Goal: Complete application form

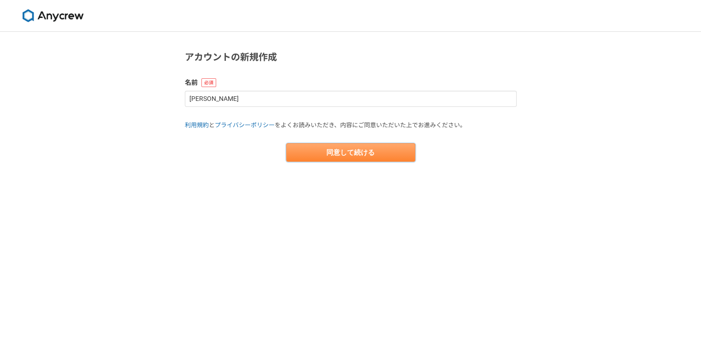
click at [316, 152] on button "同意して続ける" at bounding box center [350, 152] width 129 height 18
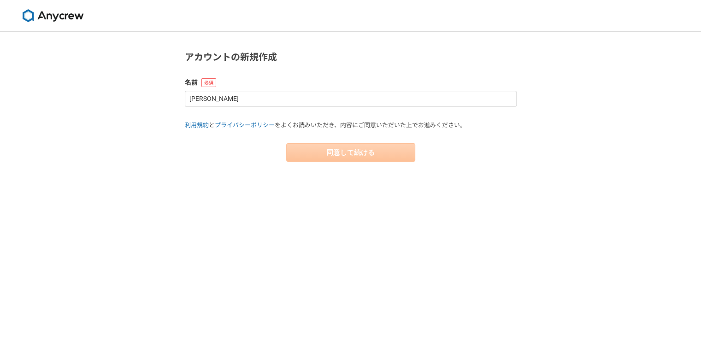
select select "13"
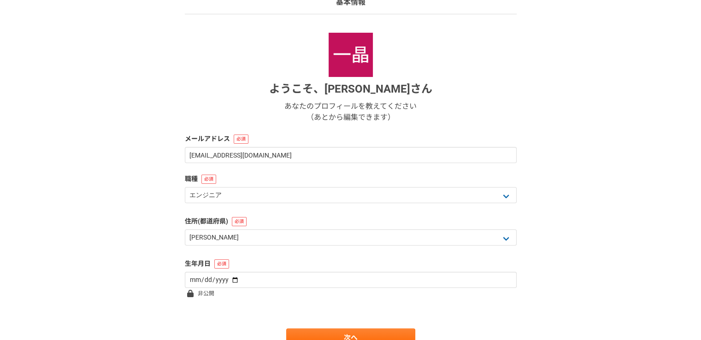
scroll to position [92, 0]
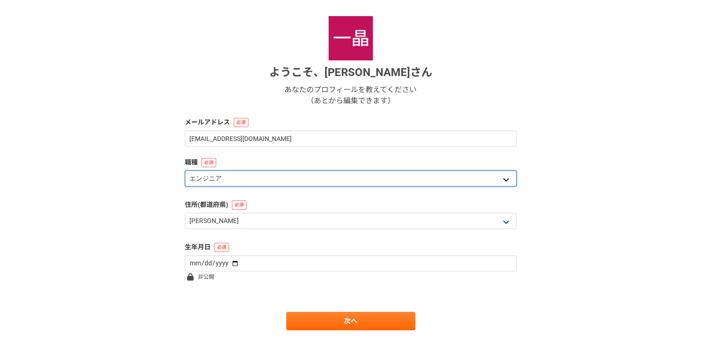
click at [268, 181] on select "エンジニア デザイナー ライター 営業 マーケティング 企画・事業開発 バックオフィス その他" at bounding box center [351, 179] width 332 height 16
select select "4"
click at [185, 171] on select "エンジニア デザイナー ライター 営業 マーケティング 企画・事業開発 バックオフィス その他" at bounding box center [351, 179] width 332 height 16
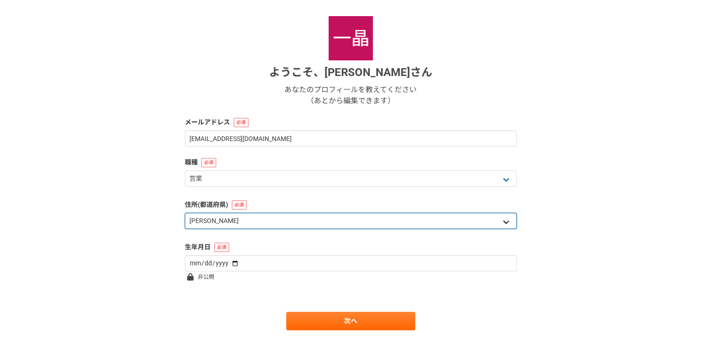
click at [224, 219] on select "北海道 [GEOGRAPHIC_DATA] [GEOGRAPHIC_DATA] [PERSON_NAME][GEOGRAPHIC_DATA] [PERSON_…" at bounding box center [351, 221] width 332 height 16
select select "27"
click at [185, 213] on select "北海道 [GEOGRAPHIC_DATA] [GEOGRAPHIC_DATA] [PERSON_NAME][GEOGRAPHIC_DATA] [PERSON_…" at bounding box center [351, 221] width 332 height 16
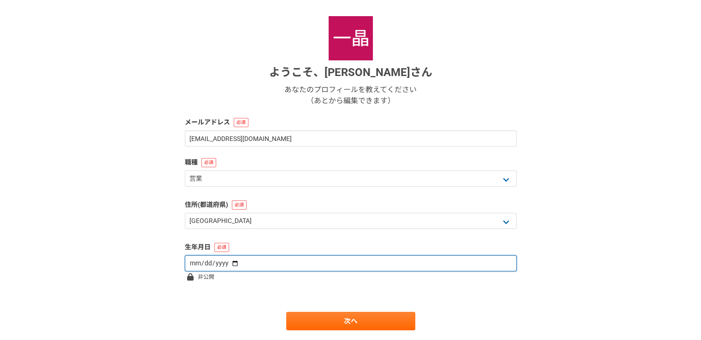
click at [236, 264] on input "date" at bounding box center [351, 263] width 332 height 16
type input "1977-11-01"
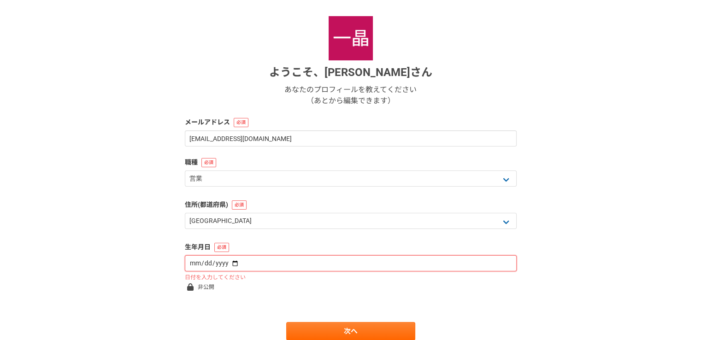
click at [212, 264] on input "date" at bounding box center [351, 263] width 332 height 16
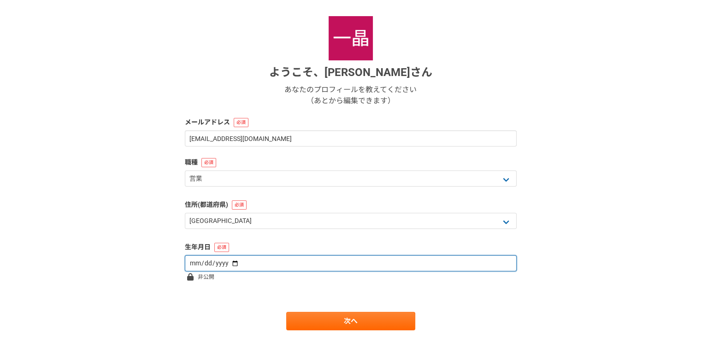
type input "1977-01-11"
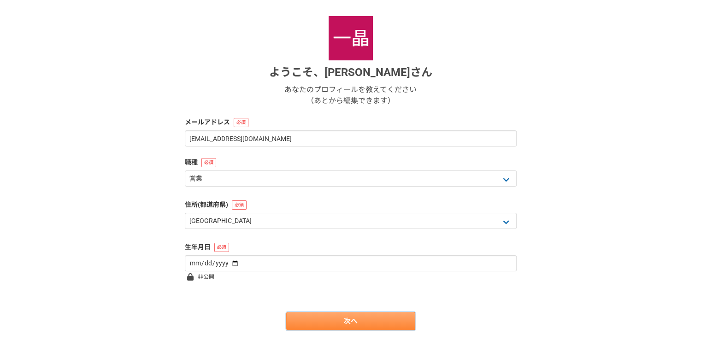
click at [315, 322] on link "次へ" at bounding box center [350, 321] width 129 height 18
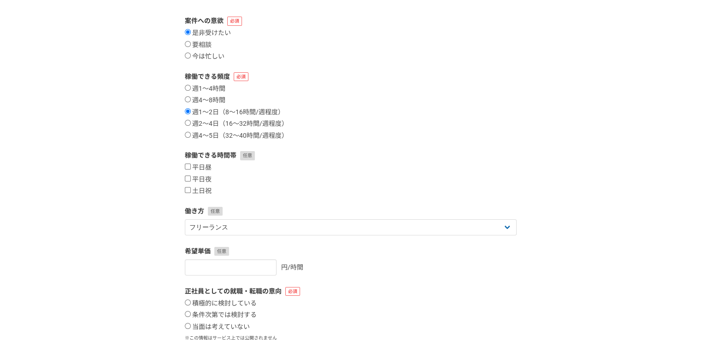
scroll to position [0, 0]
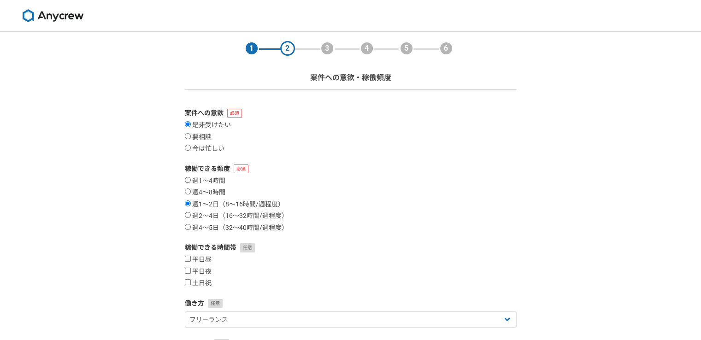
click at [188, 228] on input "週4〜5日（32〜40時間/週程度）" at bounding box center [188, 227] width 6 height 6
radio input "true"
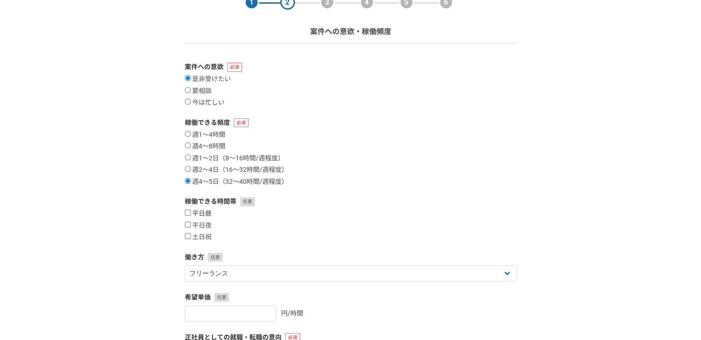
click at [186, 211] on input "平日昼" at bounding box center [188, 213] width 6 height 6
checkbox input "true"
click at [188, 222] on label "平日夜" at bounding box center [198, 226] width 27 height 8
click at [188, 222] on input "平日夜" at bounding box center [188, 225] width 6 height 6
checkbox input "true"
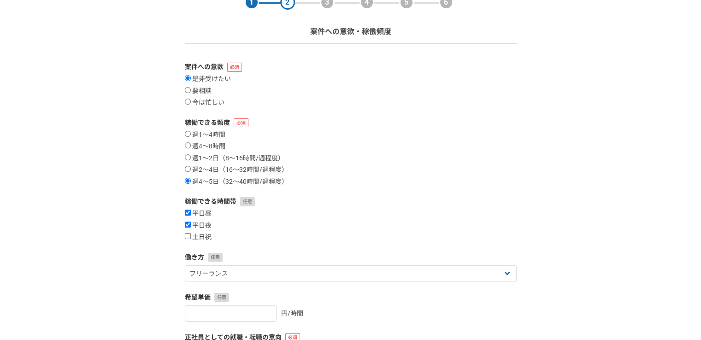
click at [185, 235] on input "土日祝" at bounding box center [188, 236] width 6 height 6
checkbox input "true"
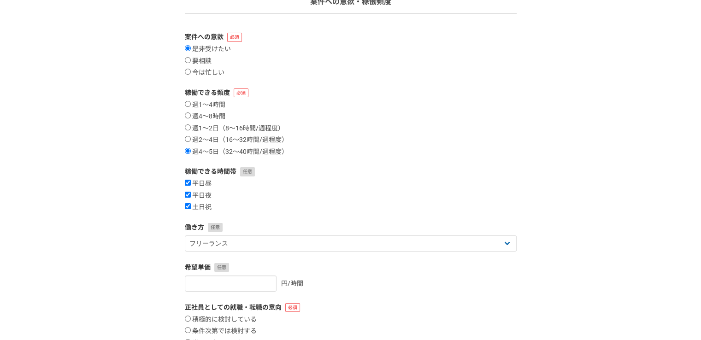
scroll to position [92, 0]
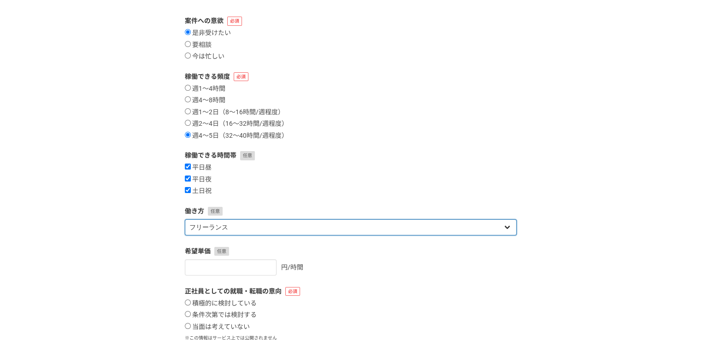
click at [245, 228] on select "フリーランス 副業 その他" at bounding box center [351, 227] width 332 height 16
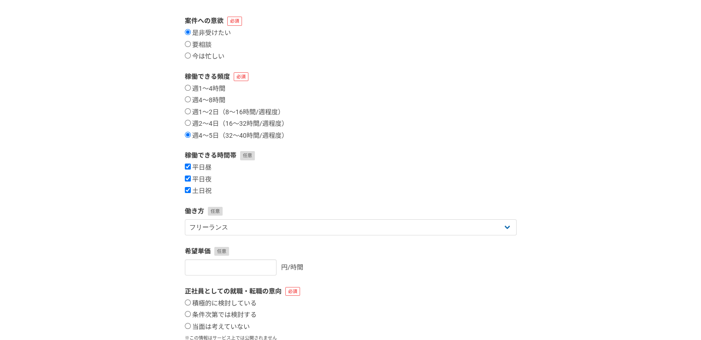
click at [324, 172] on div "平日昼 平日夜 土日祝" at bounding box center [351, 180] width 332 height 32
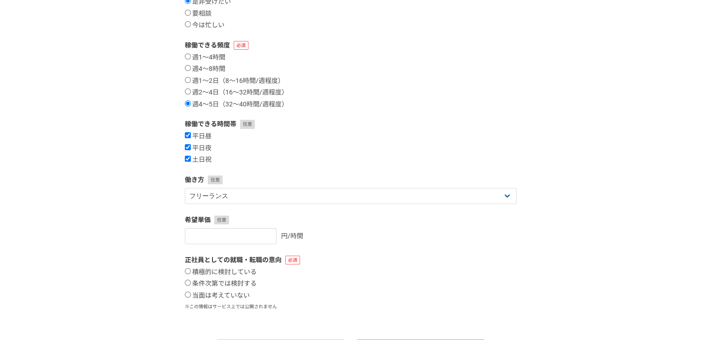
scroll to position [178, 0]
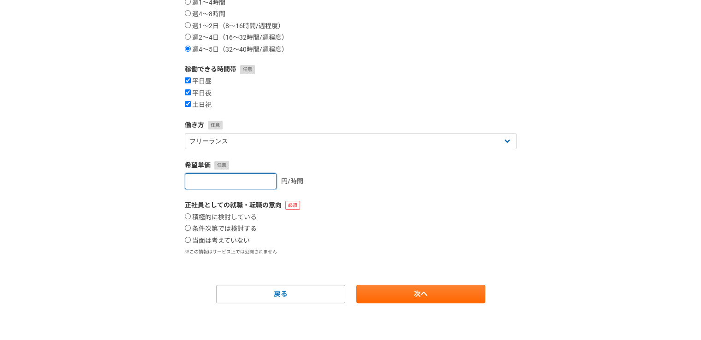
click at [222, 183] on input "number" at bounding box center [231, 181] width 92 height 16
click at [260, 179] on input "1" at bounding box center [231, 181] width 92 height 16
type input "1500"
click at [450, 174] on div "1500 円/時間" at bounding box center [351, 181] width 332 height 16
click at [186, 214] on input "積極的に検討している" at bounding box center [188, 216] width 6 height 6
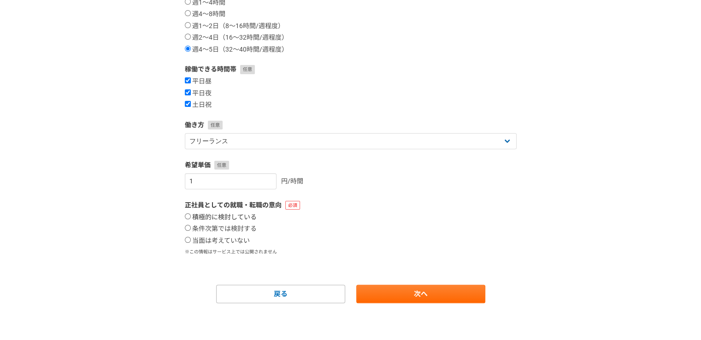
radio input "true"
click at [186, 214] on input "積極的に検討している" at bounding box center [188, 216] width 6 height 6
click at [187, 237] on input "当面は考えていない" at bounding box center [188, 240] width 6 height 6
radio input "true"
click at [446, 301] on link "次へ" at bounding box center [420, 294] width 129 height 18
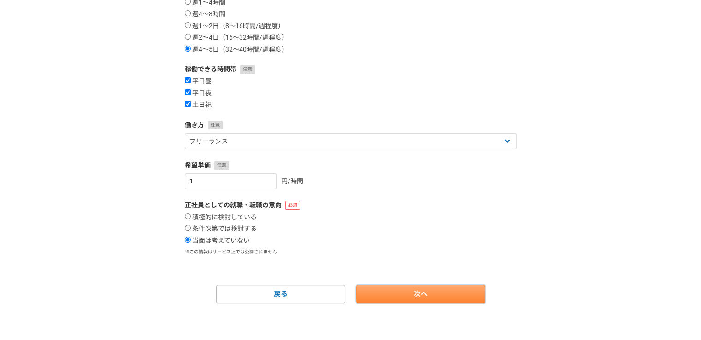
select select
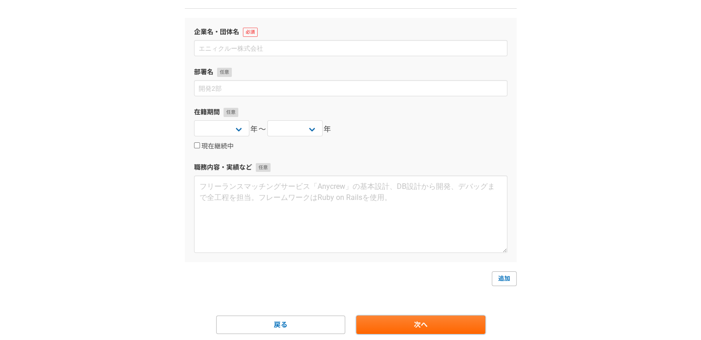
scroll to position [65, 0]
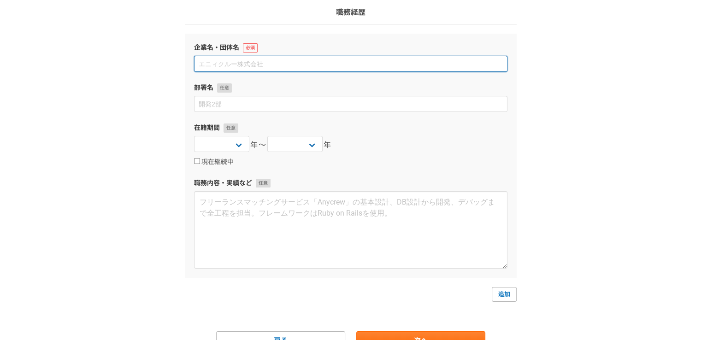
click at [254, 66] on input at bounding box center [350, 64] width 313 height 16
type input "近畿エクステリア"
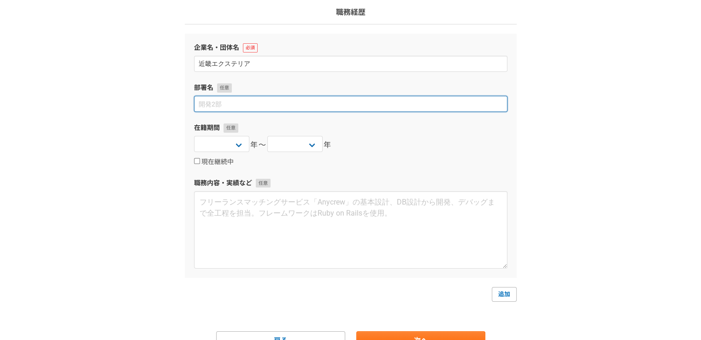
click at [243, 102] on input at bounding box center [350, 104] width 313 height 16
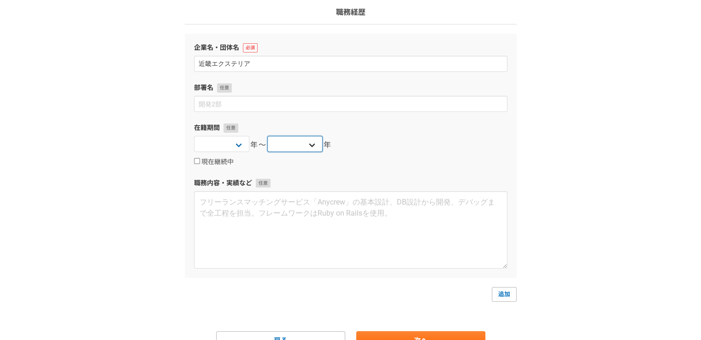
click at [313, 142] on select "2025 2024 2023 2022 2021 2020 2019 2018 2017 2016 2015 2014 2013 2012 2011 2010…" at bounding box center [294, 144] width 55 height 16
select select "2025"
click at [267, 136] on select "2025 2024 2023 2022 2021 2020 2019 2018 2017 2016 2015 2014 2013 2012 2011 2010…" at bounding box center [294, 144] width 55 height 16
click at [239, 148] on select "2025 2024 2023 2022 2021 2020 2019 2018 2017 2016 2015 2014 2013 2012 2011 2010…" at bounding box center [221, 144] width 55 height 16
click at [194, 136] on select "2025 2024 2023 2022 2021 2020 2019 2018 2017 2016 2015 2014 2013 2012 2011 2010…" at bounding box center [221, 144] width 55 height 16
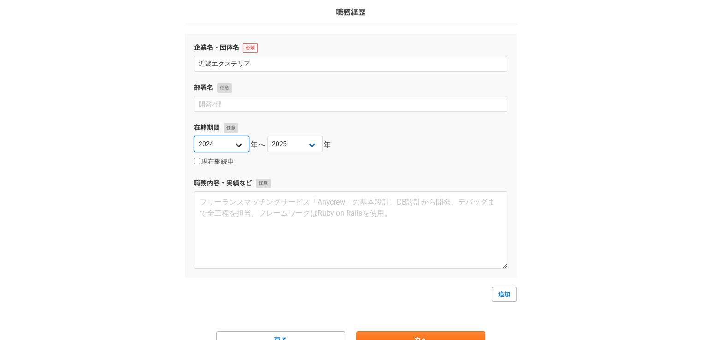
click at [238, 148] on select "2025 2024 2023 2022 2021 2020 2019 2018 2017 2016 2015 2014 2013 2012 2011 2010…" at bounding box center [221, 144] width 55 height 16
select select "2023"
click at [194, 136] on select "2025 2024 2023 2022 2021 2020 2019 2018 2017 2016 2015 2014 2013 2012 2011 2010…" at bounding box center [221, 144] width 55 height 16
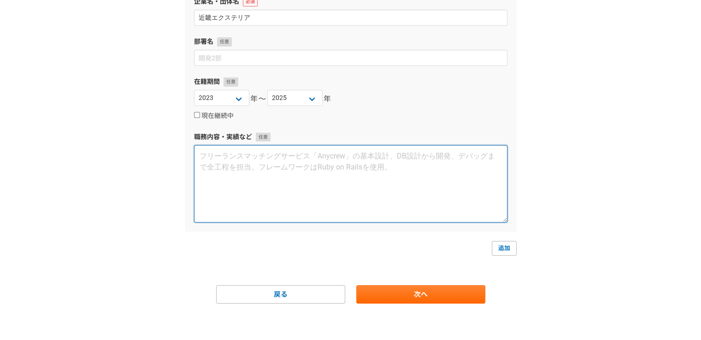
click at [353, 157] on textarea at bounding box center [350, 183] width 313 height 77
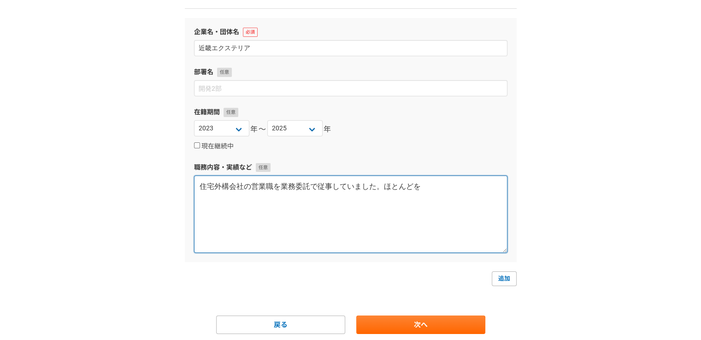
scroll to position [65, 0]
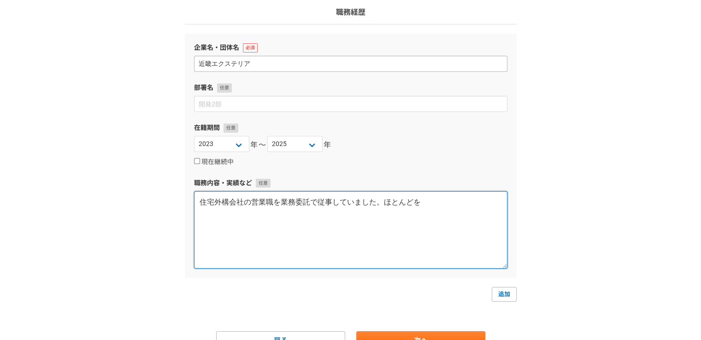
type textarea "住宅外構会社の営業職を業務委託で従事していました。ほとんどを"
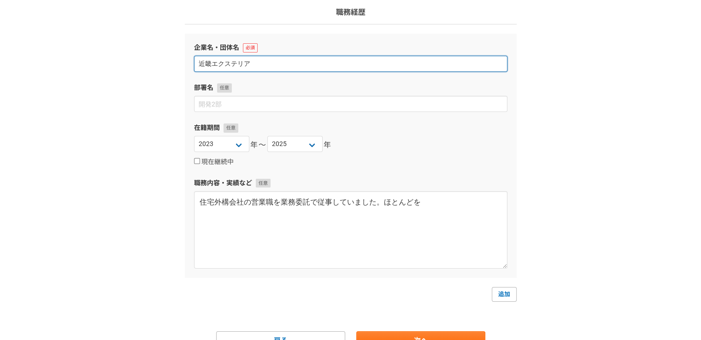
drag, startPoint x: 201, startPoint y: 63, endPoint x: 277, endPoint y: 65, distance: 75.6
click at [277, 65] on input "近畿エクステリア" at bounding box center [350, 64] width 313 height 16
type input "き"
type input "FKコンサルティング"
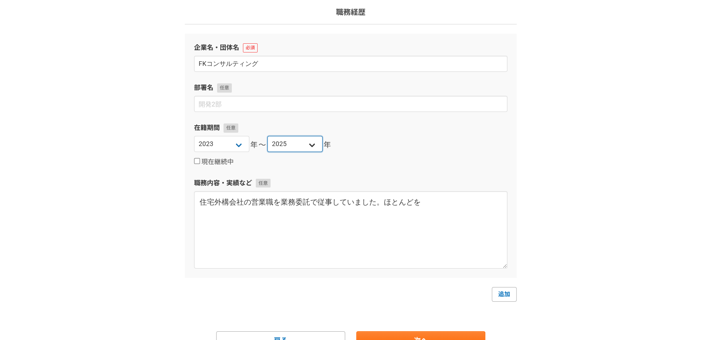
click at [308, 148] on select "2025 2024 2023 2022 2021 2020 2019 2018 2017 2016 2015 2014 2013 2012 2011 2010…" at bounding box center [294, 144] width 55 height 16
click at [241, 142] on select "2025 2024 2023 2022 2021 2020 2019 2018 2017 2016 2015 2014 2013 2012 2011 2010…" at bounding box center [221, 144] width 55 height 16
select select "2020"
click at [194, 136] on select "2025 2024 2023 2022 2021 2020 2019 2018 2017 2016 2015 2014 2013 2012 2011 2010…" at bounding box center [221, 144] width 55 height 16
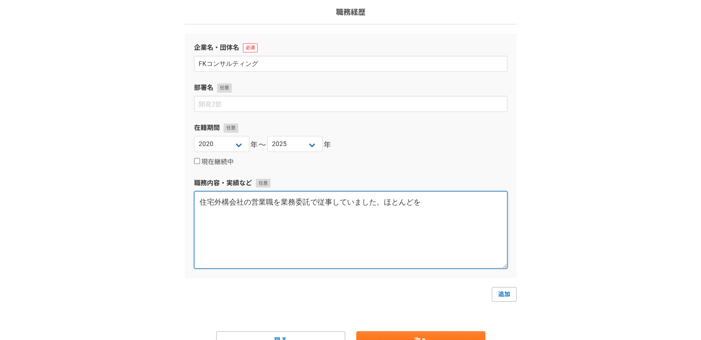
click at [200, 203] on textarea "住宅外構会社の営業職を業務委託で従事していました。ほとんどを" at bounding box center [350, 229] width 313 height 77
drag, startPoint x: 200, startPoint y: 203, endPoint x: 215, endPoint y: 203, distance: 14.8
click at [210, 203] on textarea "住宅外構会社の営業職を業務委託で従事していました。ほとんどを" at bounding box center [350, 229] width 313 height 77
type textarea "外構会社の営業職を業務委託で従事していました。ほとんどを住宅"
drag, startPoint x: 198, startPoint y: 204, endPoint x: 444, endPoint y: 207, distance: 246.7
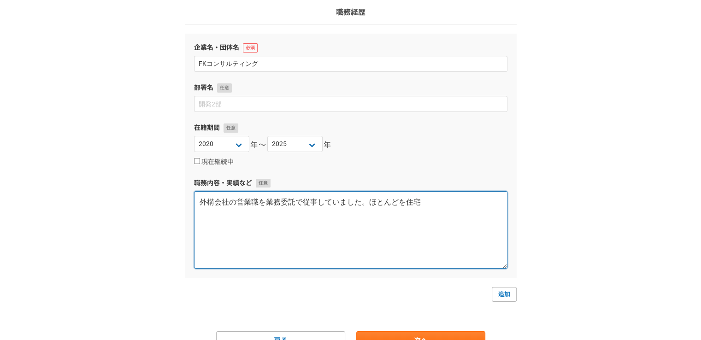
click at [444, 207] on textarea "外構会社の営業職を業務委託で従事していました。ほとんどを住宅" at bounding box center [350, 229] width 313 height 77
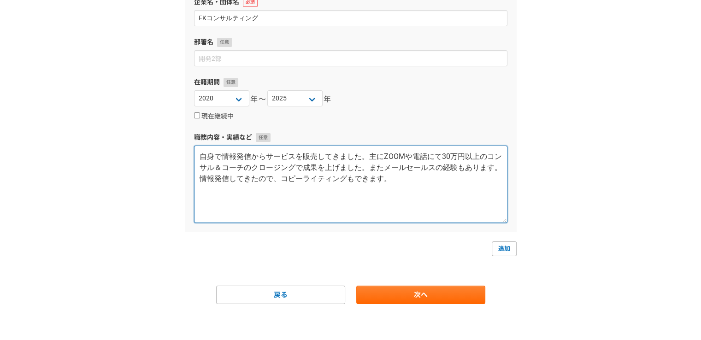
scroll to position [112, 0]
type textarea "自身で情報発信からサービスを販売してきました。主にZOOMや電話にて30万円以上のコンサル＆コーチのクロージングで成果を上げました。またメールセールスの経験も…"
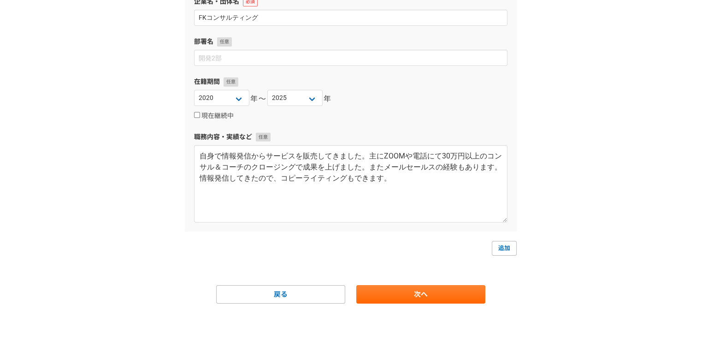
click at [394, 307] on main "1 2 3 4 5 6 職務経歴 企業名・団体名 FKコンサルティング 部署名 在籍期間 2025 2024 2023 2022 2021 2020 2019…" at bounding box center [351, 130] width 350 height 420
click at [392, 303] on main "1 2 3 4 5 6 職務経歴 企業名・団体名 FKコンサルティング 部署名 在籍期間 2025 2024 2023 2022 2021 2020 2019…" at bounding box center [351, 130] width 350 height 420
click at [394, 301] on link "次へ" at bounding box center [420, 294] width 129 height 18
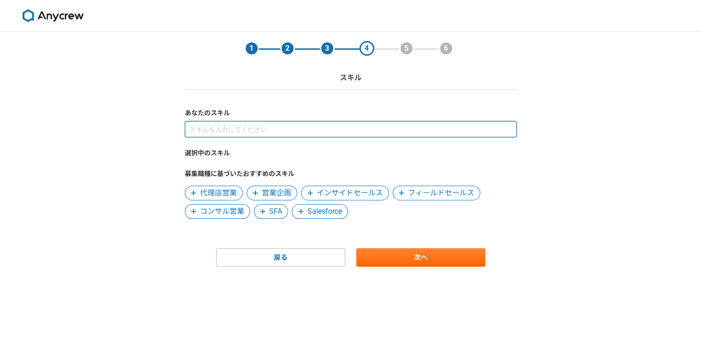
click at [232, 125] on input at bounding box center [351, 129] width 332 height 16
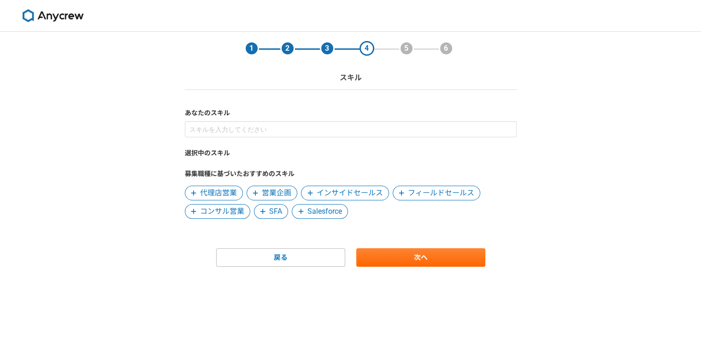
click at [270, 194] on span "営業企画" at bounding box center [277, 193] width 30 height 11
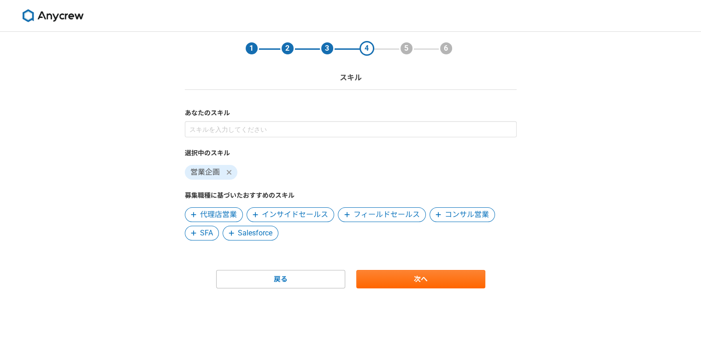
click at [455, 209] on span "コンサル営業" at bounding box center [467, 214] width 44 height 11
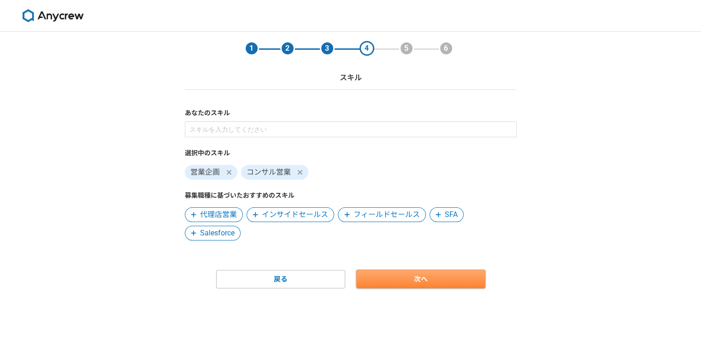
click at [368, 276] on link "次へ" at bounding box center [420, 279] width 129 height 18
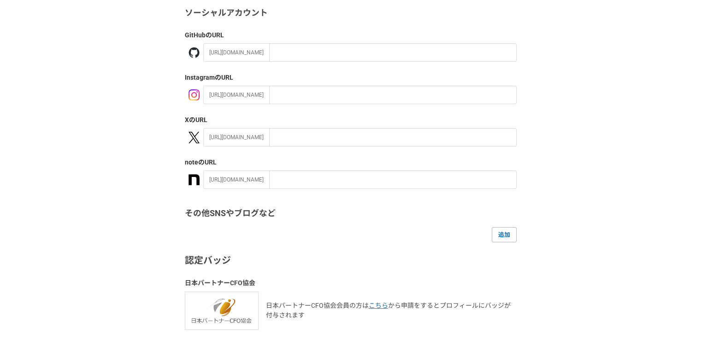
scroll to position [138, 0]
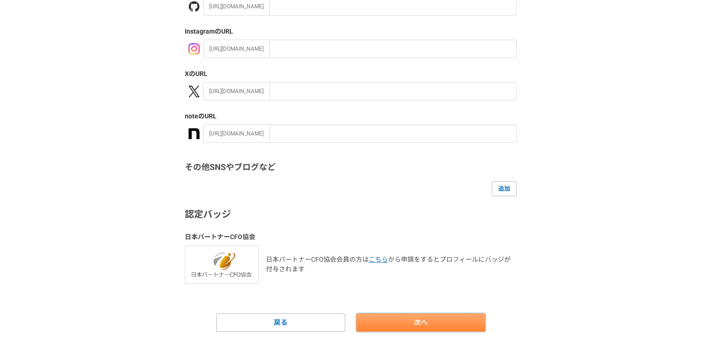
click at [382, 323] on link "次へ" at bounding box center [420, 322] width 129 height 18
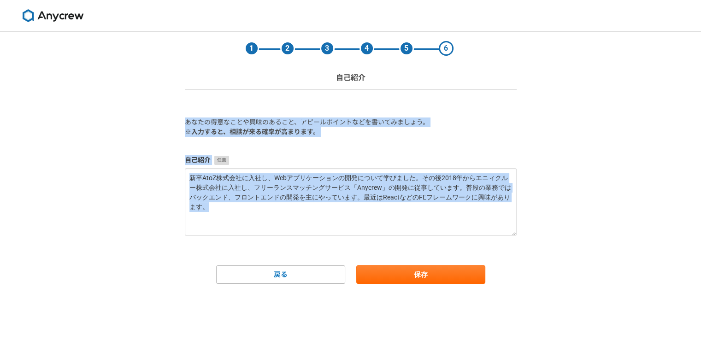
scroll to position [0, 0]
click at [382, 323] on div "1 2 3 4 5 6 自己紹介 あなたの得意なことや興味のあること、アピールポイントなどを書いてみましょう。 ※入力すると、相談が来る確率が高まります。 自…" at bounding box center [350, 186] width 701 height 308
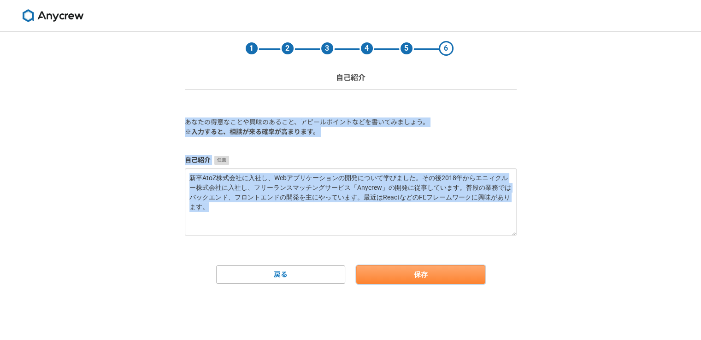
click at [389, 269] on button "保存" at bounding box center [420, 275] width 129 height 18
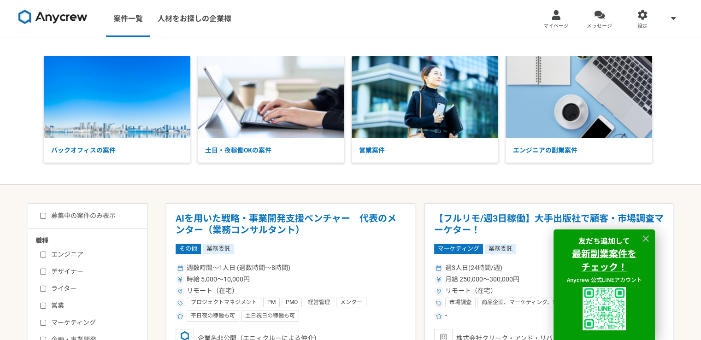
click at [557, 23] on span "マイページ" at bounding box center [556, 26] width 25 height 7
